Goal: Task Accomplishment & Management: Manage account settings

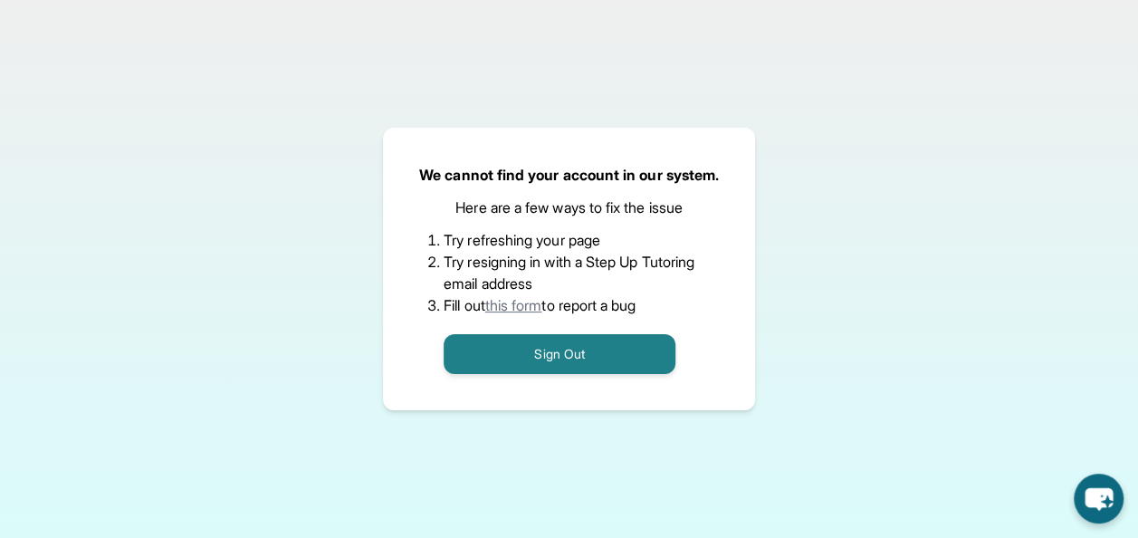
click at [515, 302] on link "this form" at bounding box center [513, 305] width 57 height 18
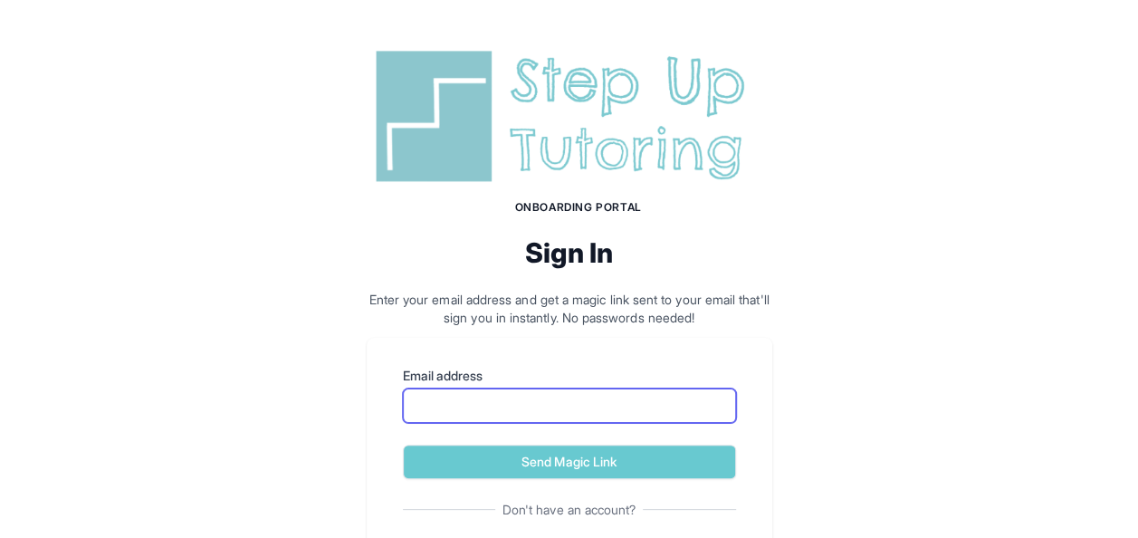
click at [519, 408] on input "Email address" at bounding box center [569, 405] width 333 height 34
type input "**********"
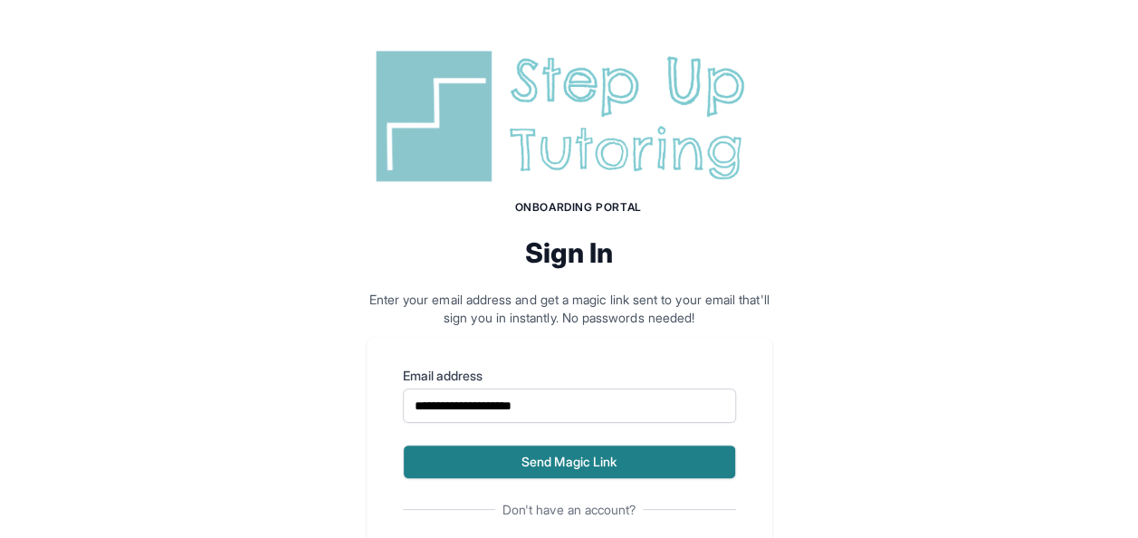
click at [617, 464] on button "Send Magic Link" at bounding box center [569, 462] width 333 height 34
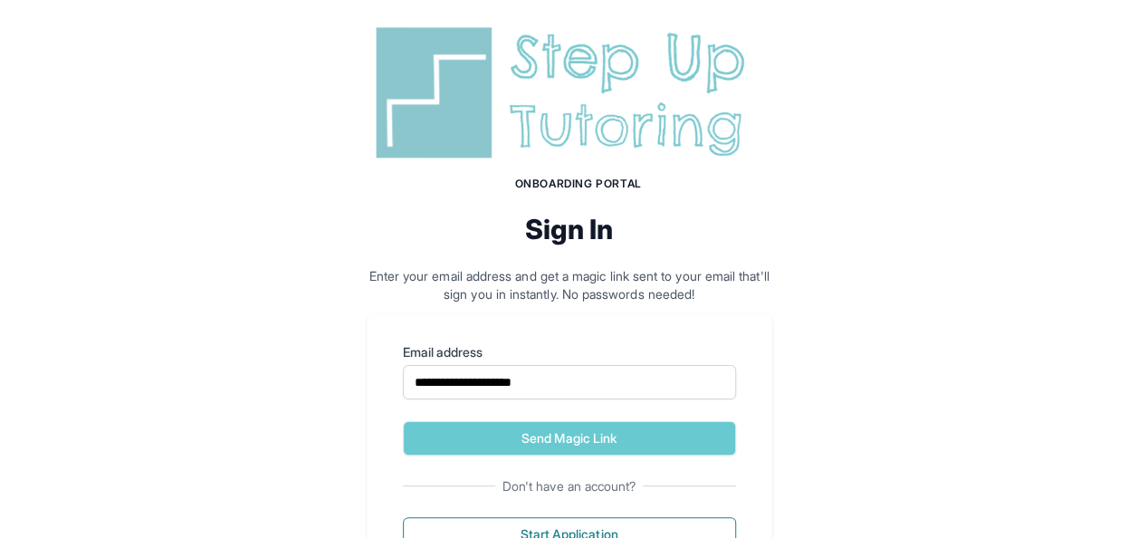
scroll to position [191, 0]
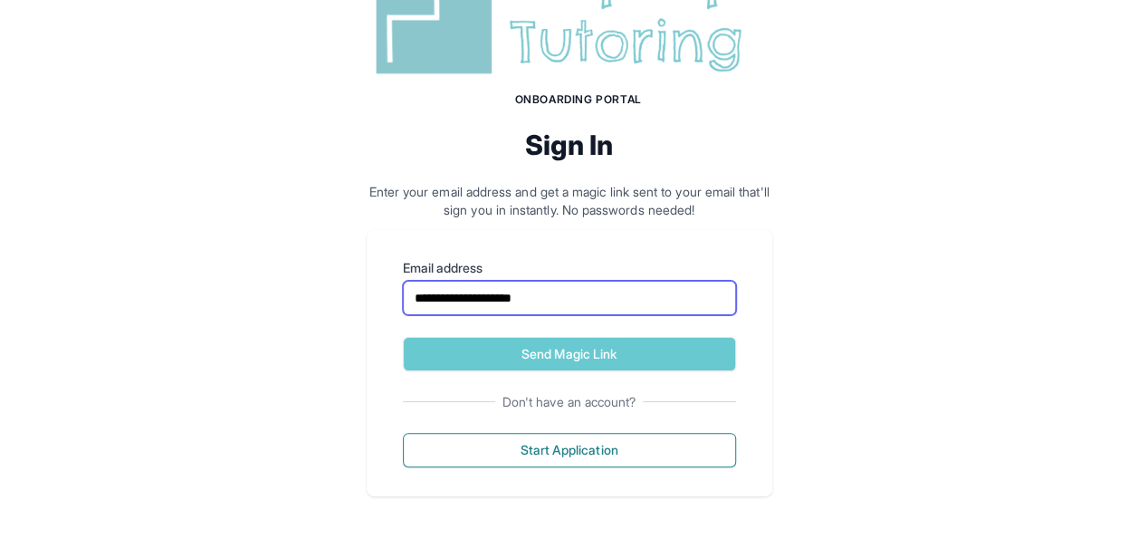
drag, startPoint x: 563, startPoint y: 302, endPoint x: 295, endPoint y: 272, distance: 269.7
click at [295, 272] on div "**********" at bounding box center [569, 215] width 1138 height 647
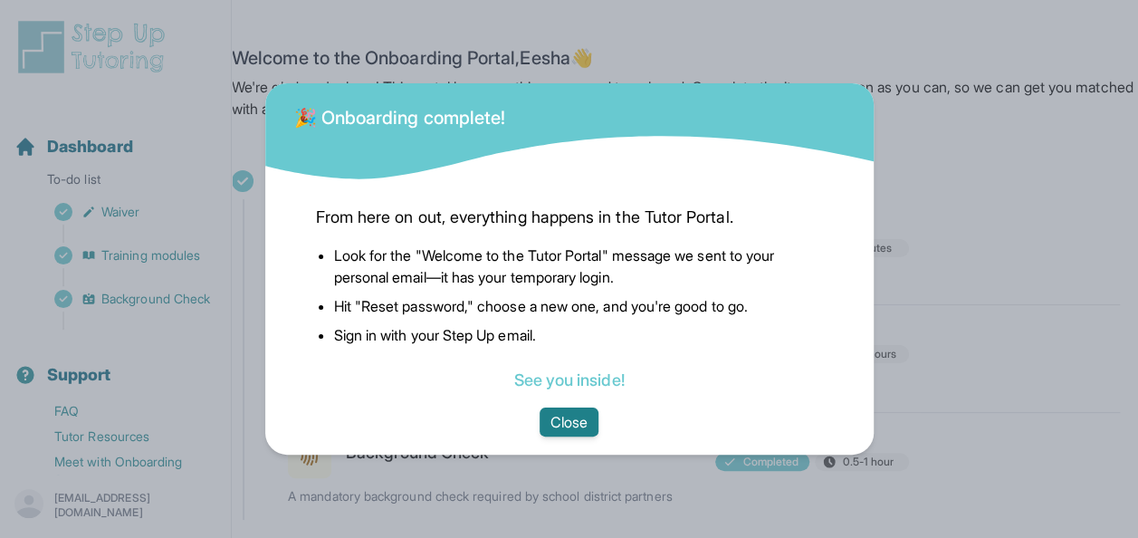
click at [571, 417] on button "Close" at bounding box center [569, 422] width 59 height 29
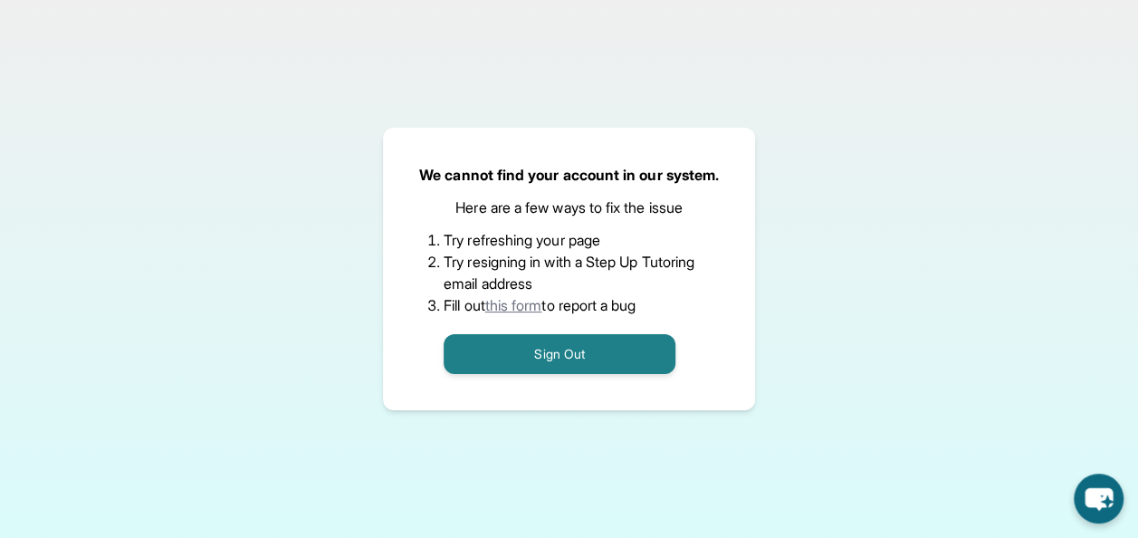
click at [513, 299] on link "this form" at bounding box center [513, 305] width 57 height 18
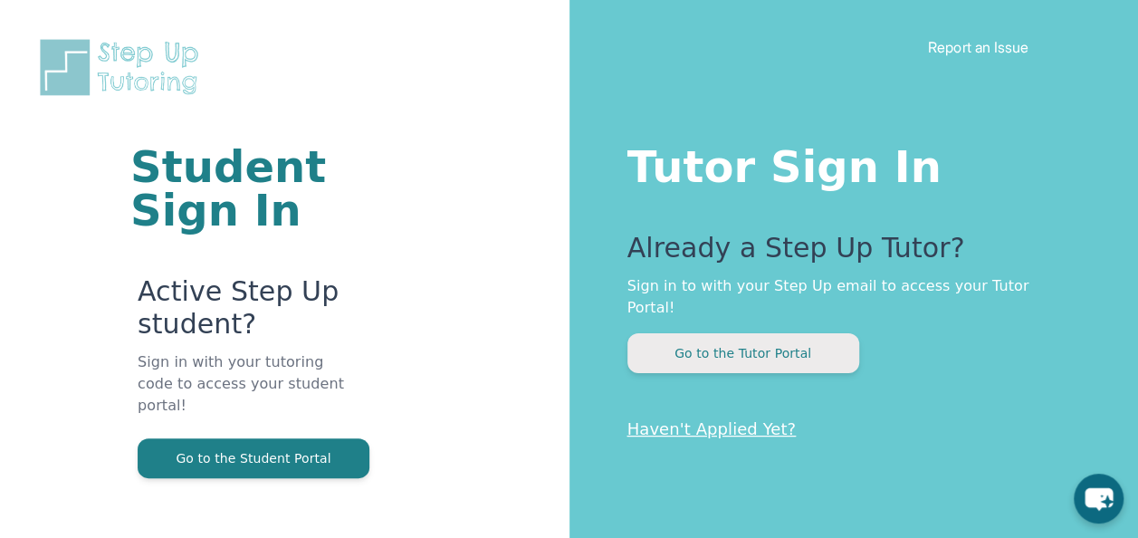
click at [732, 335] on button "Go to the Tutor Portal" at bounding box center [744, 353] width 232 height 40
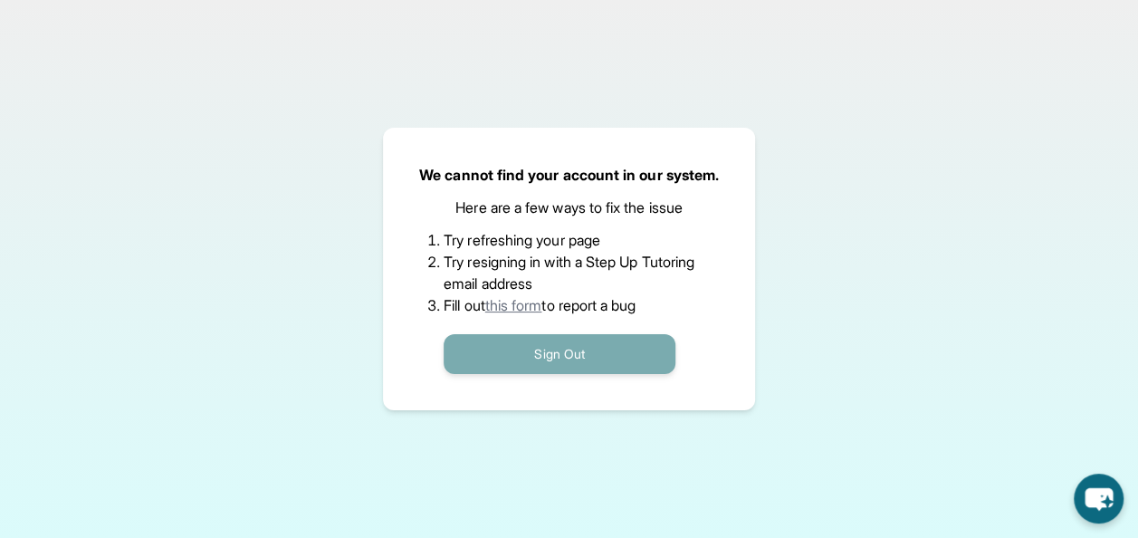
click at [513, 369] on button "Sign Out" at bounding box center [560, 354] width 232 height 40
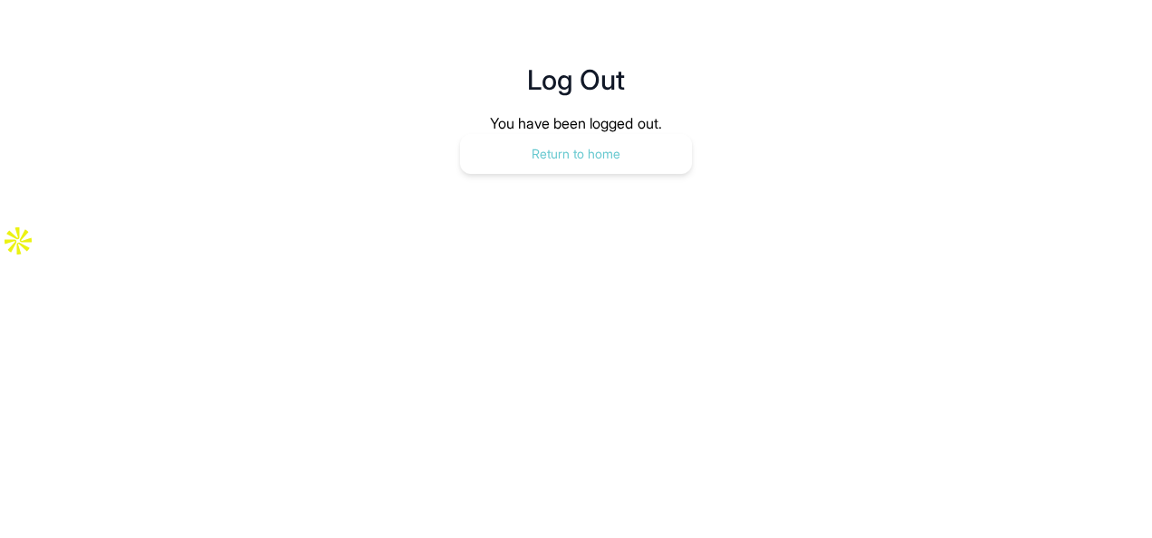
click at [621, 149] on button "Return to home" at bounding box center [576, 154] width 232 height 40
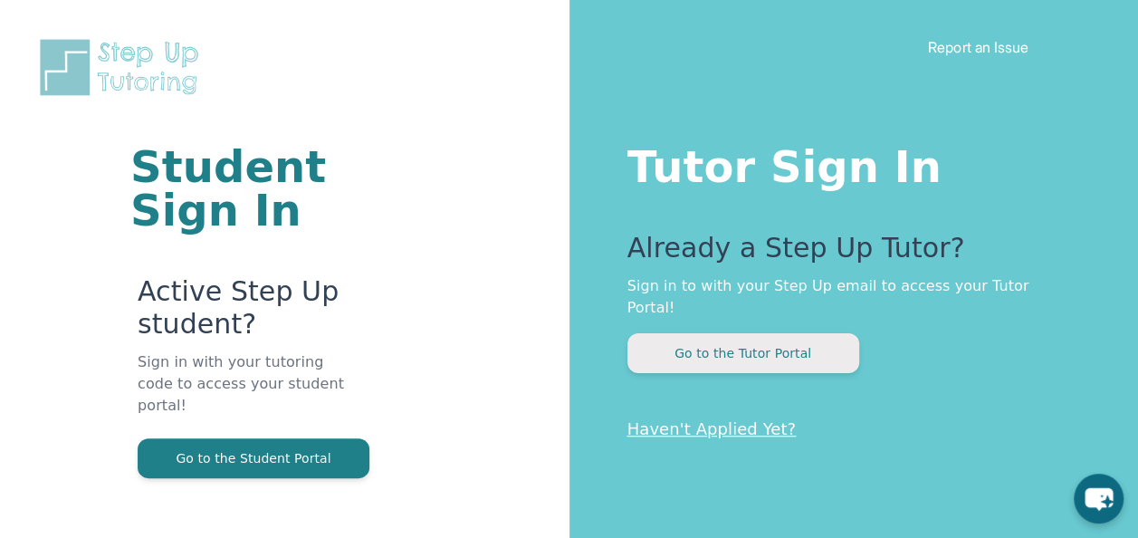
click at [763, 333] on button "Go to the Tutor Portal" at bounding box center [744, 353] width 232 height 40
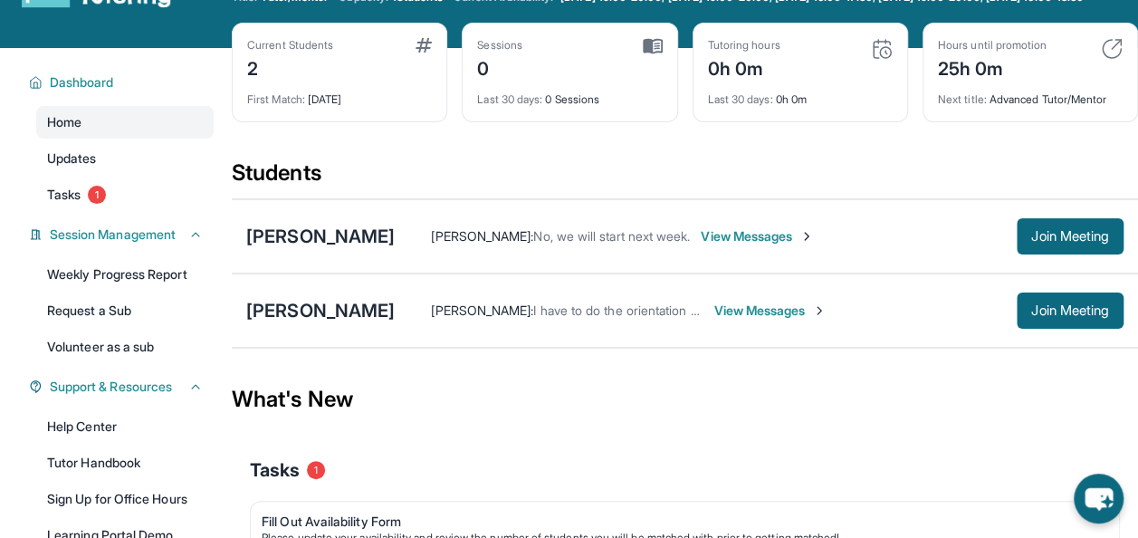
scroll to position [69, 0]
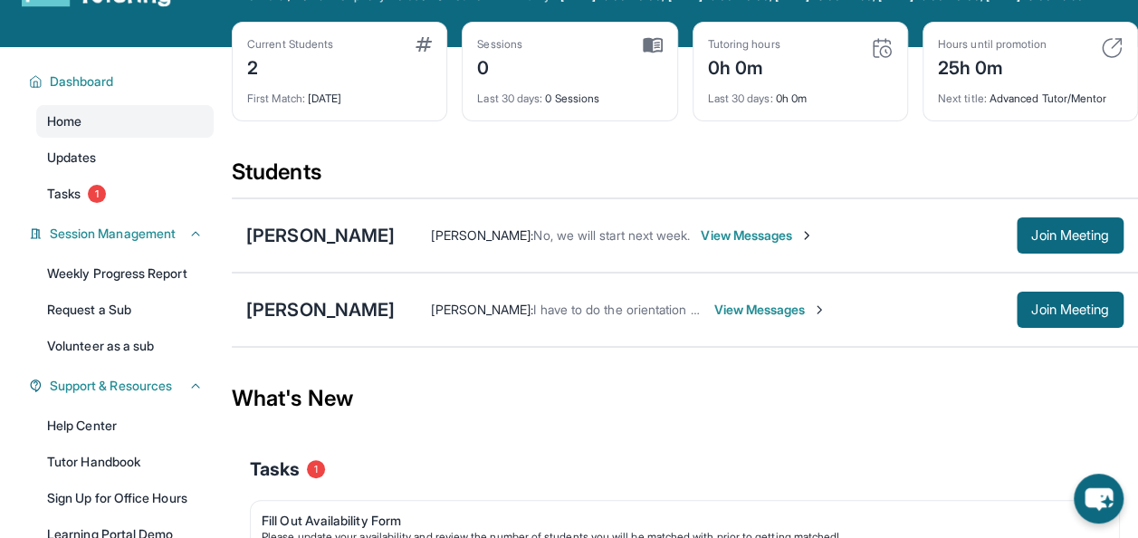
click at [754, 319] on span "View Messages" at bounding box center [770, 310] width 113 height 18
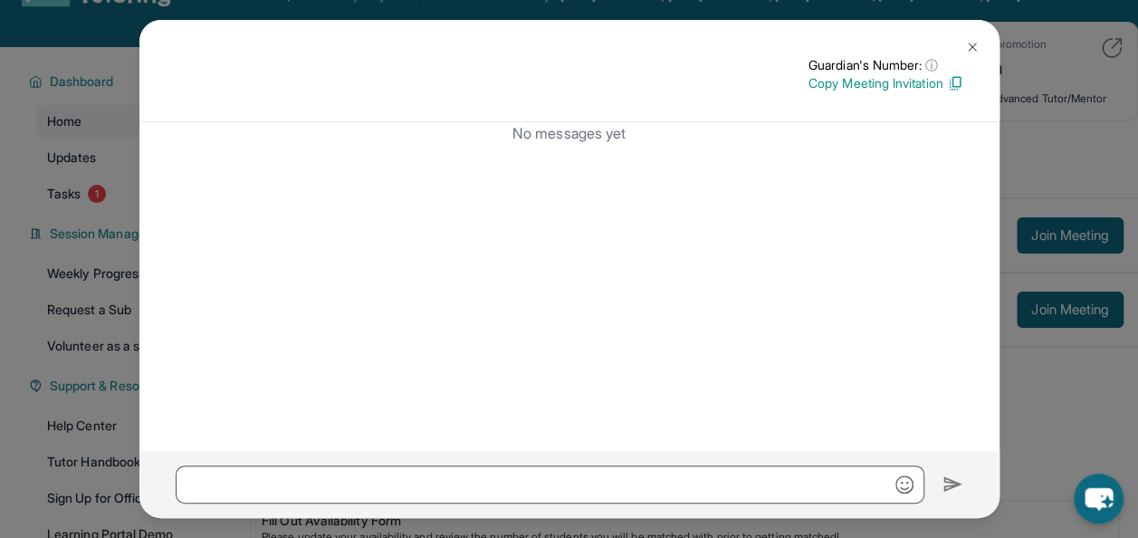
click at [960, 47] on button at bounding box center [972, 47] width 36 height 36
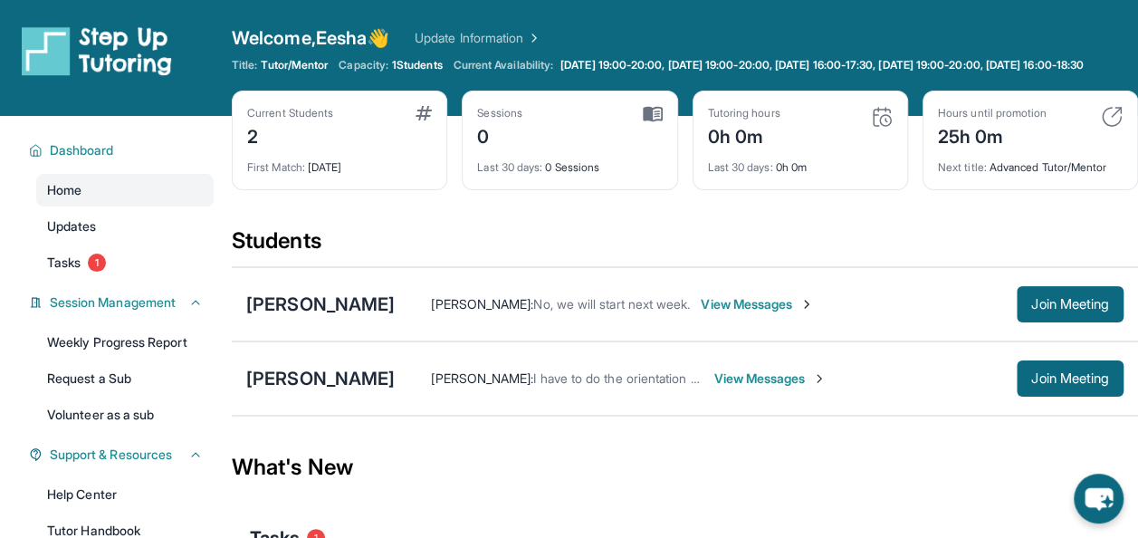
scroll to position [34, 0]
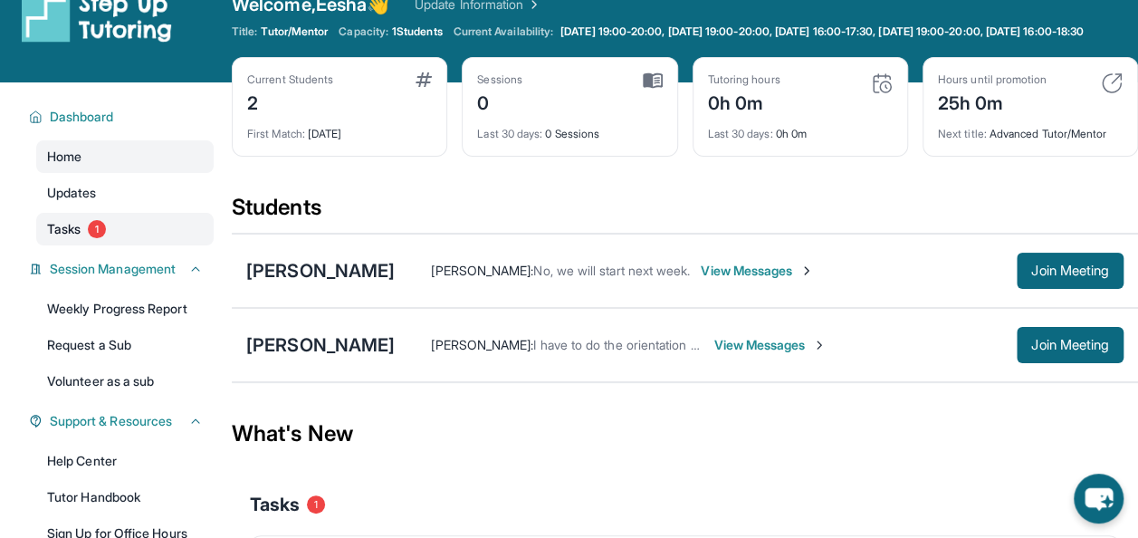
click at [92, 245] on link "Tasks 1" at bounding box center [124, 229] width 177 height 33
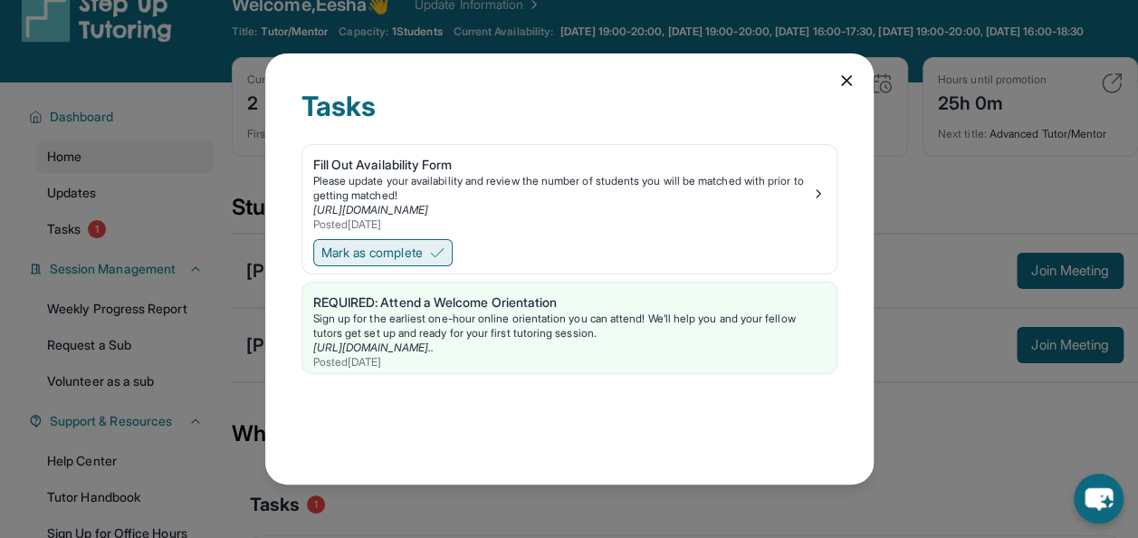
click at [408, 261] on span "Mark as complete" at bounding box center [371, 253] width 101 height 18
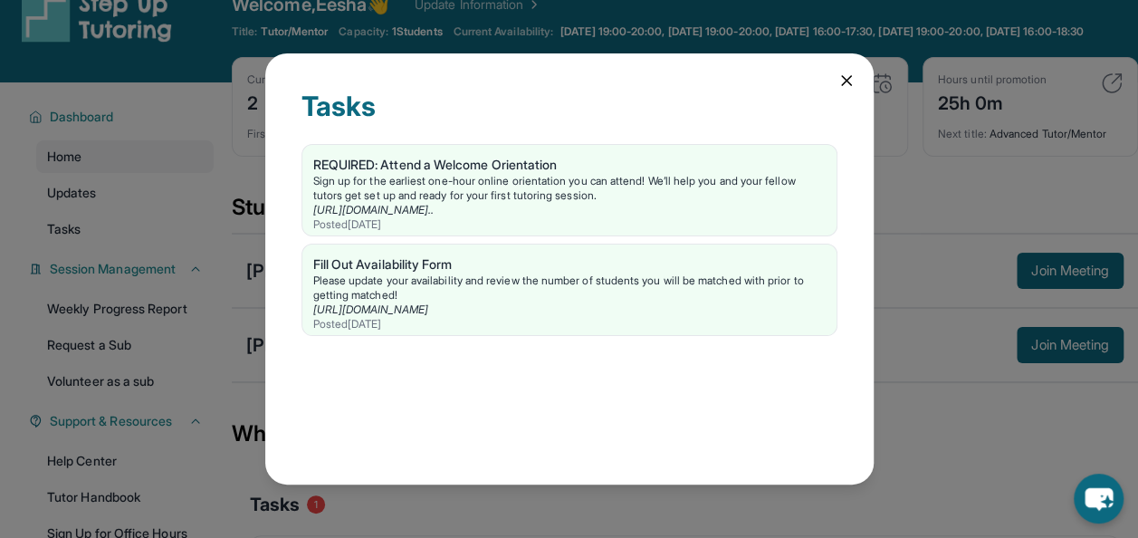
click at [835, 87] on div "Tasks REQUIRED: Attend a Welcome Orientation Sign up for the earliest one-hour …" at bounding box center [569, 268] width 609 height 430
click at [844, 82] on icon at bounding box center [846, 80] width 9 height 9
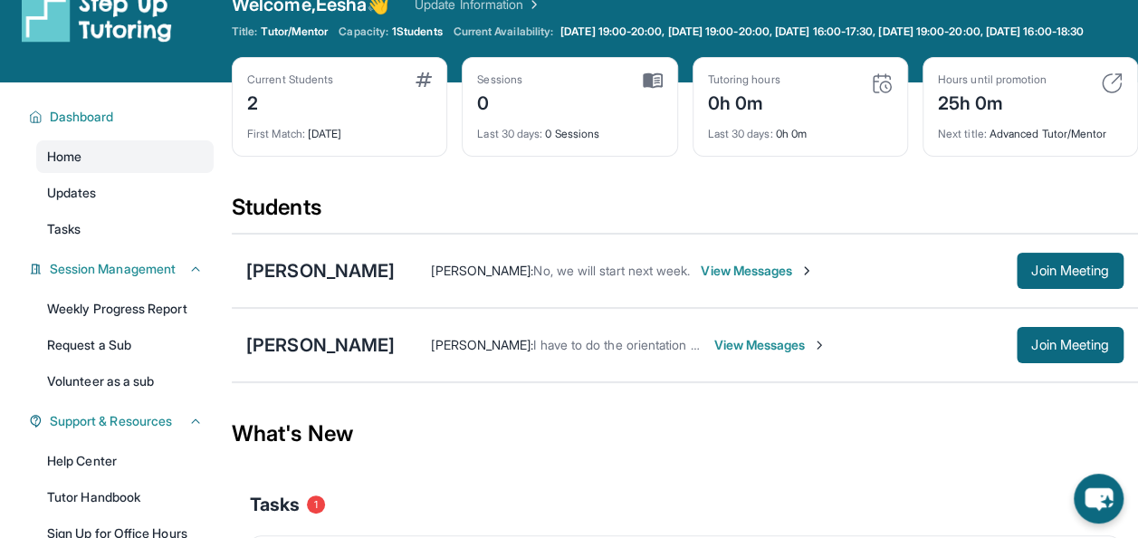
click at [750, 354] on span "View Messages" at bounding box center [770, 345] width 113 height 18
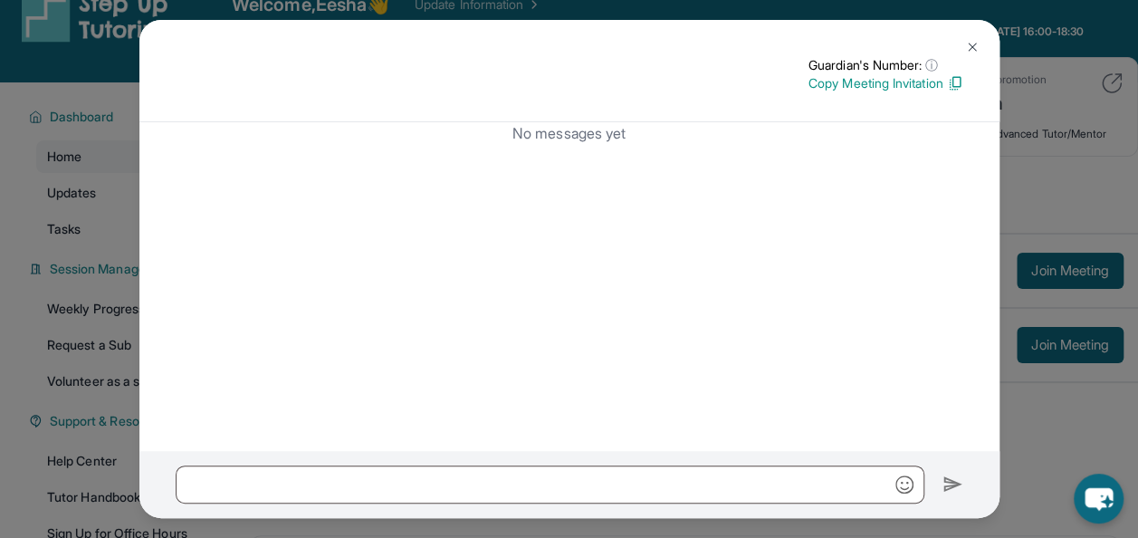
click at [985, 41] on button at bounding box center [972, 47] width 36 height 36
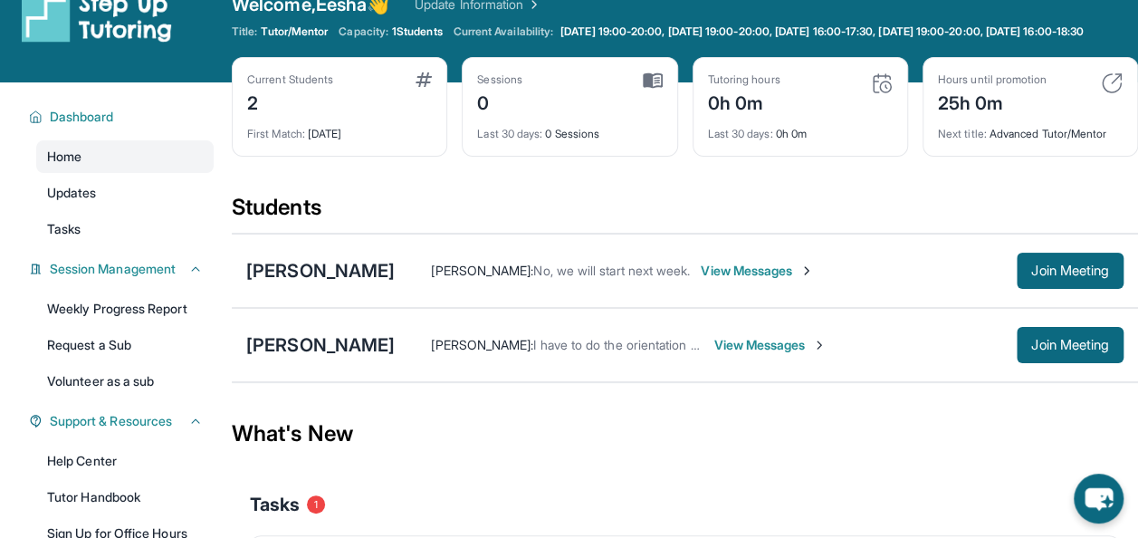
click at [701, 280] on span "View Messages" at bounding box center [757, 271] width 113 height 18
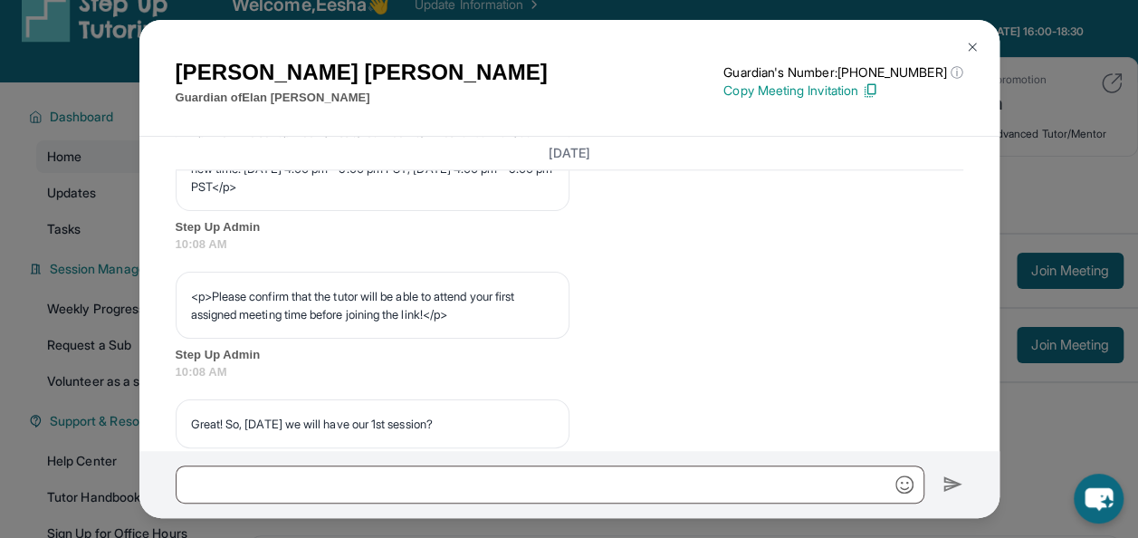
scroll to position [1267, 0]
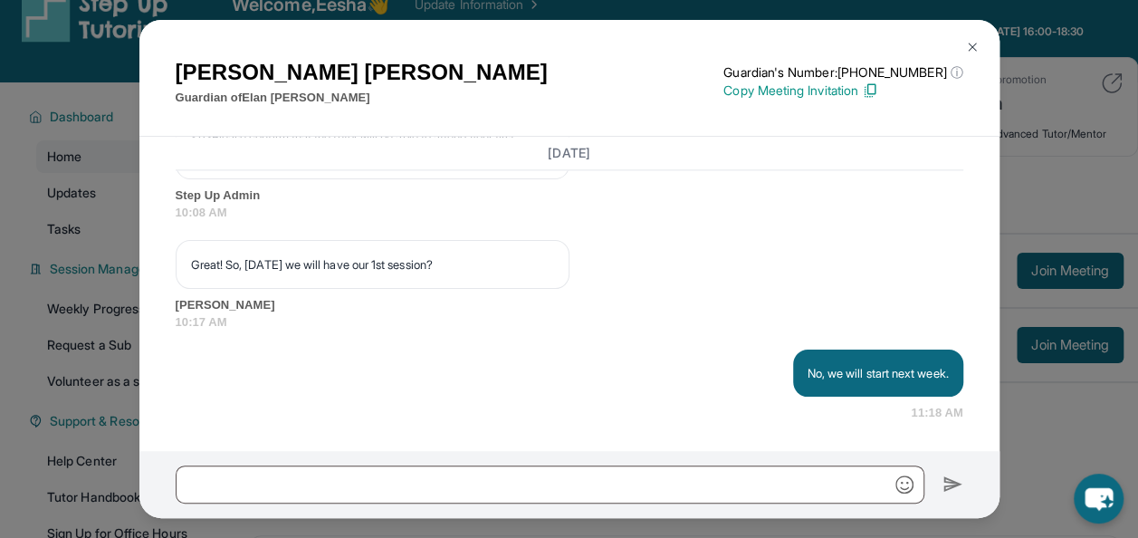
click at [965, 41] on img at bounding box center [972, 47] width 14 height 14
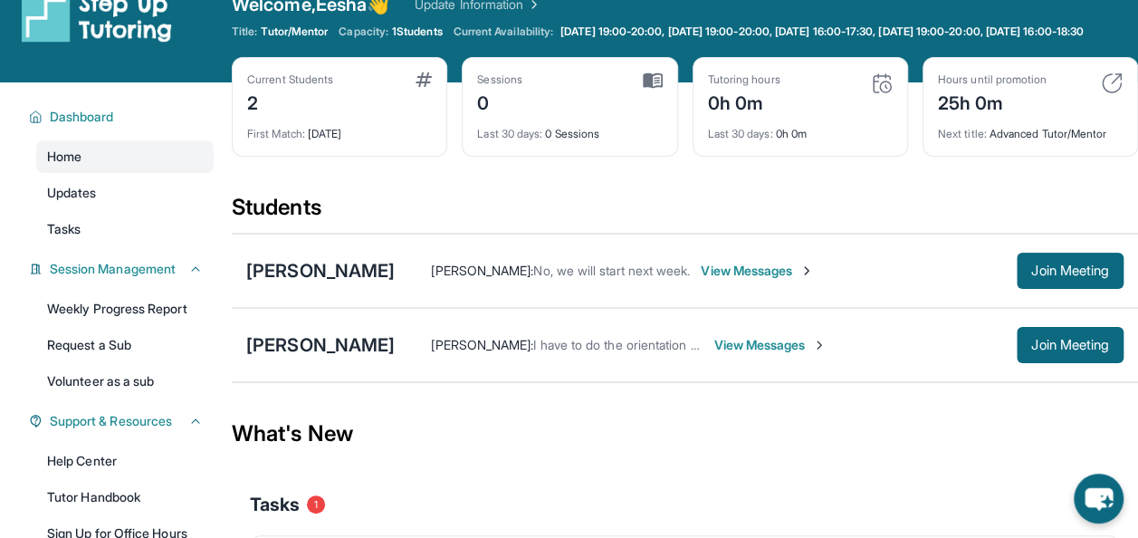
click at [683, 354] on div "[PERSON_NAME] : I have to do the orientation but the parent is asking me if i c…" at bounding box center [706, 345] width 622 height 18
click at [714, 354] on span "View Messages" at bounding box center [770, 345] width 113 height 18
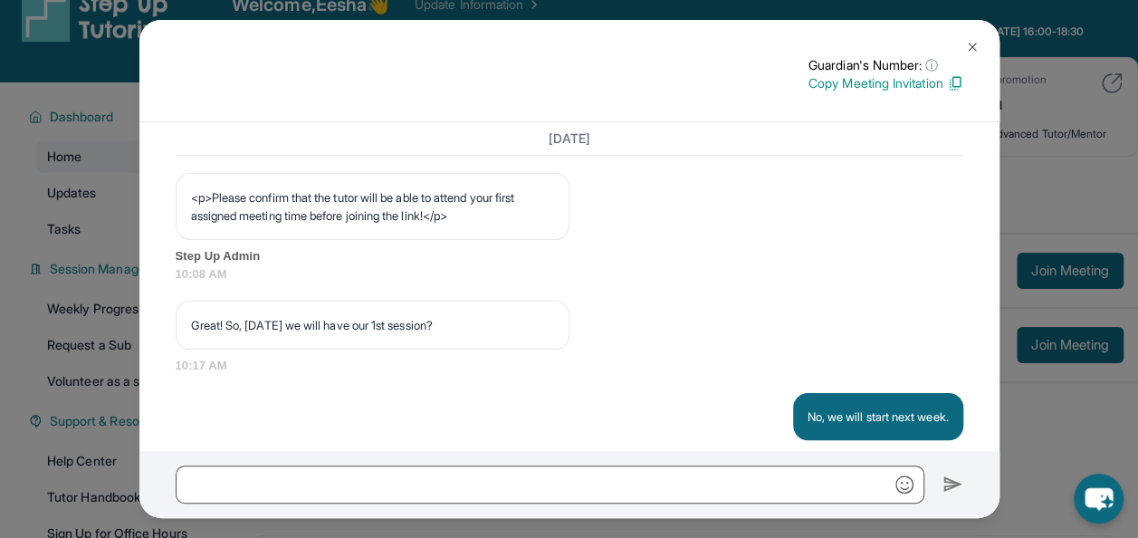
scroll to position [1235, 0]
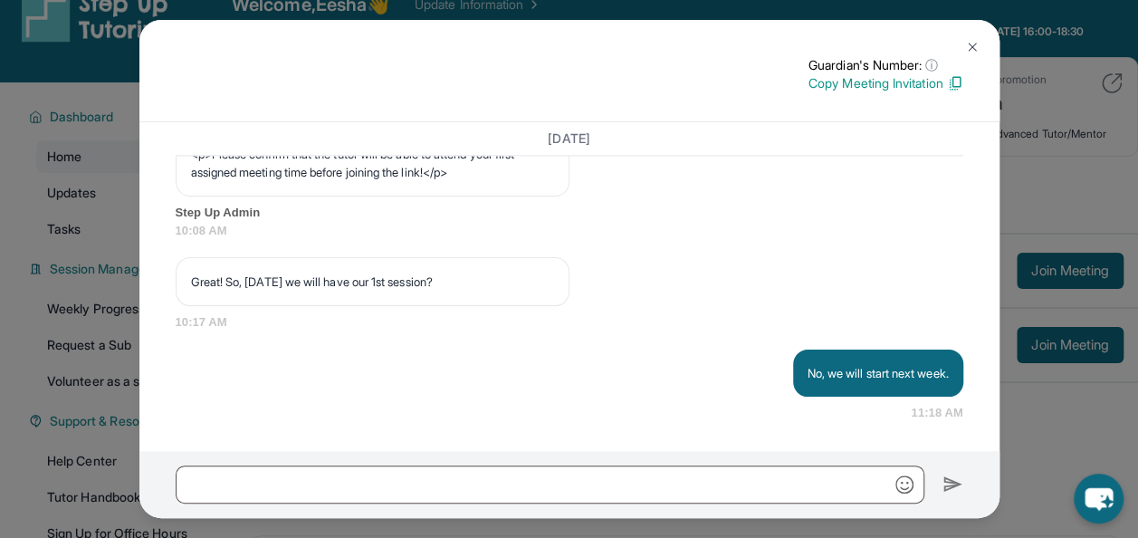
click at [969, 53] on img at bounding box center [972, 47] width 14 height 14
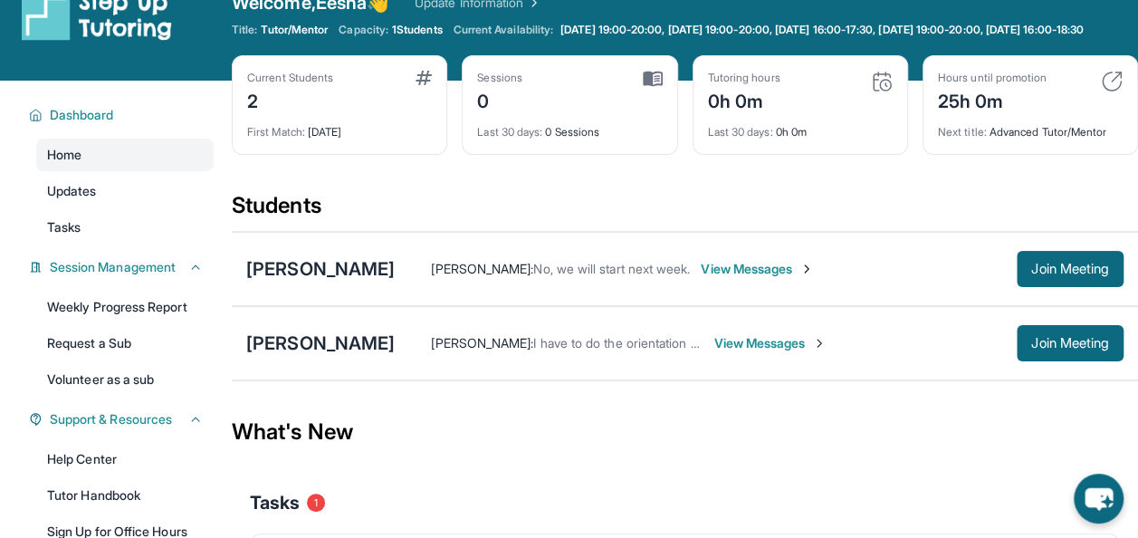
scroll to position [0, 0]
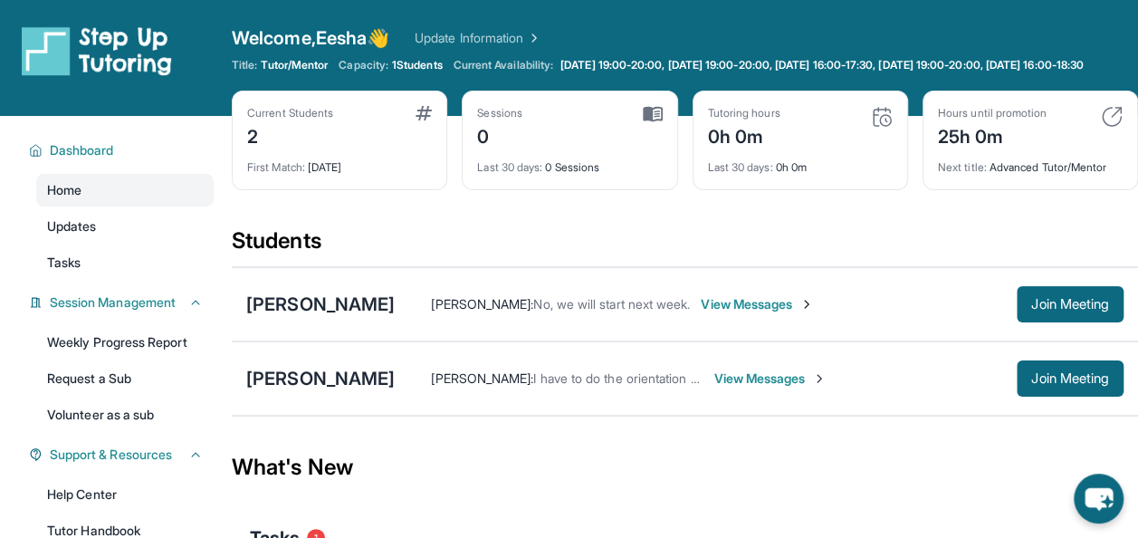
click at [285, 120] on div "Current Students" at bounding box center [290, 113] width 86 height 14
click at [255, 148] on div "2" at bounding box center [290, 134] width 86 height 29
click at [328, 175] on div "First Match : [DATE]" at bounding box center [339, 161] width 185 height 25
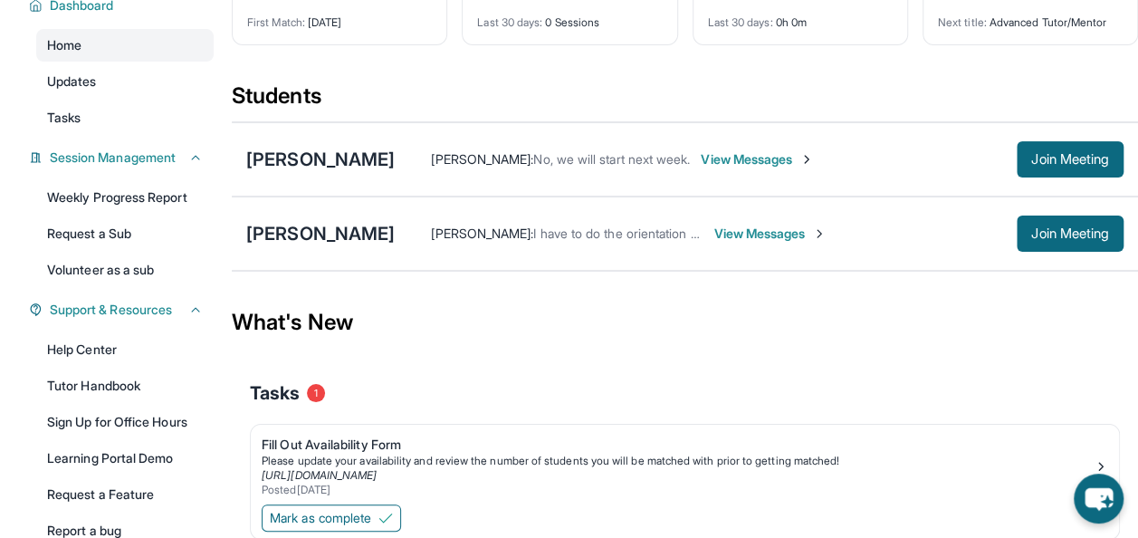
scroll to position [259, 0]
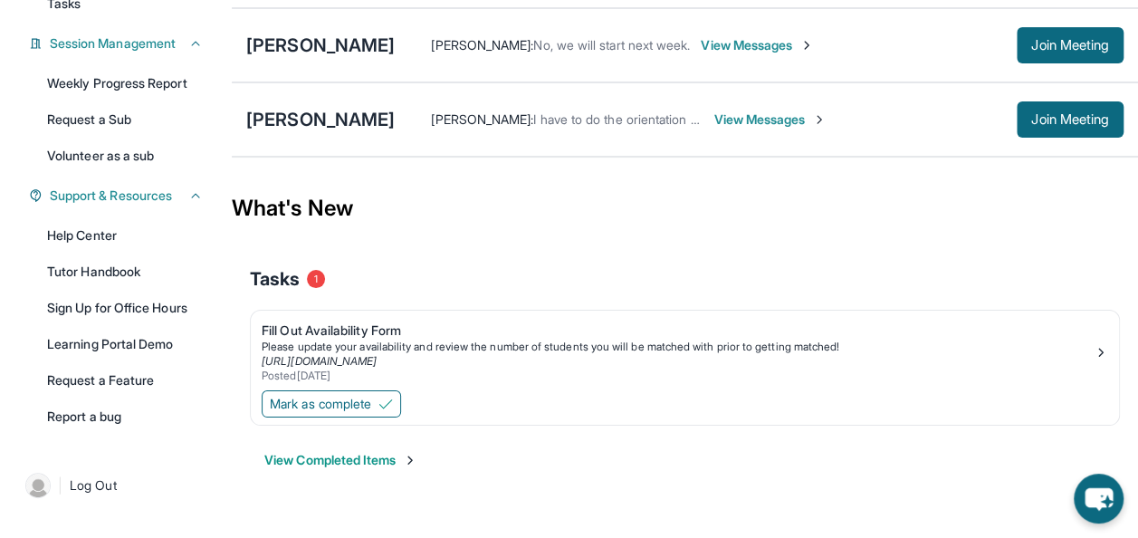
click at [397, 458] on div "View Completed Items" at bounding box center [685, 460] width 870 height 54
click at [350, 408] on span "Mark as complete" at bounding box center [320, 404] width 101 height 18
